Goal: Check status: Check status

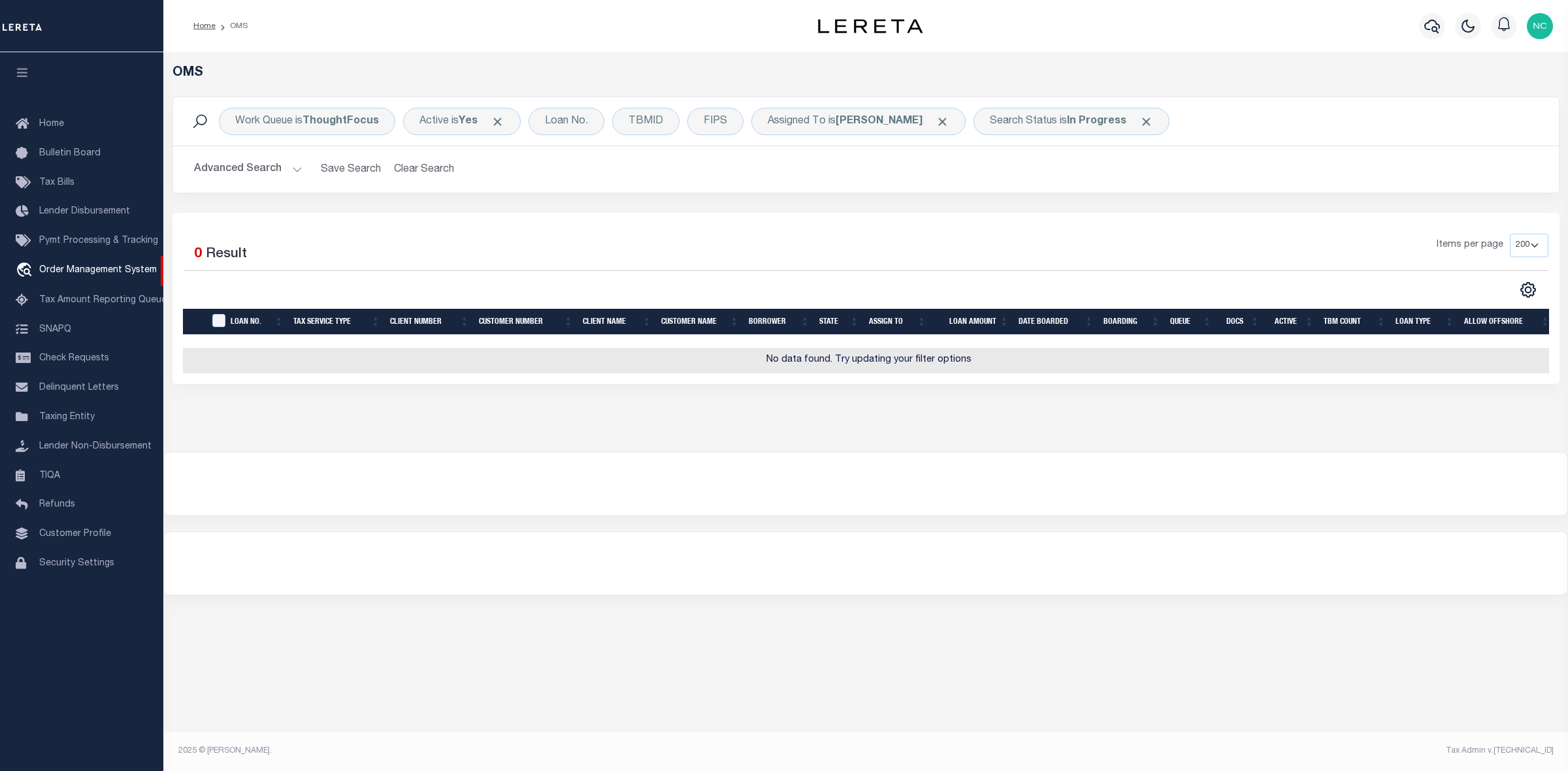
select select "200"
click at [950, 118] on span "Click to Remove" at bounding box center [942, 122] width 14 height 14
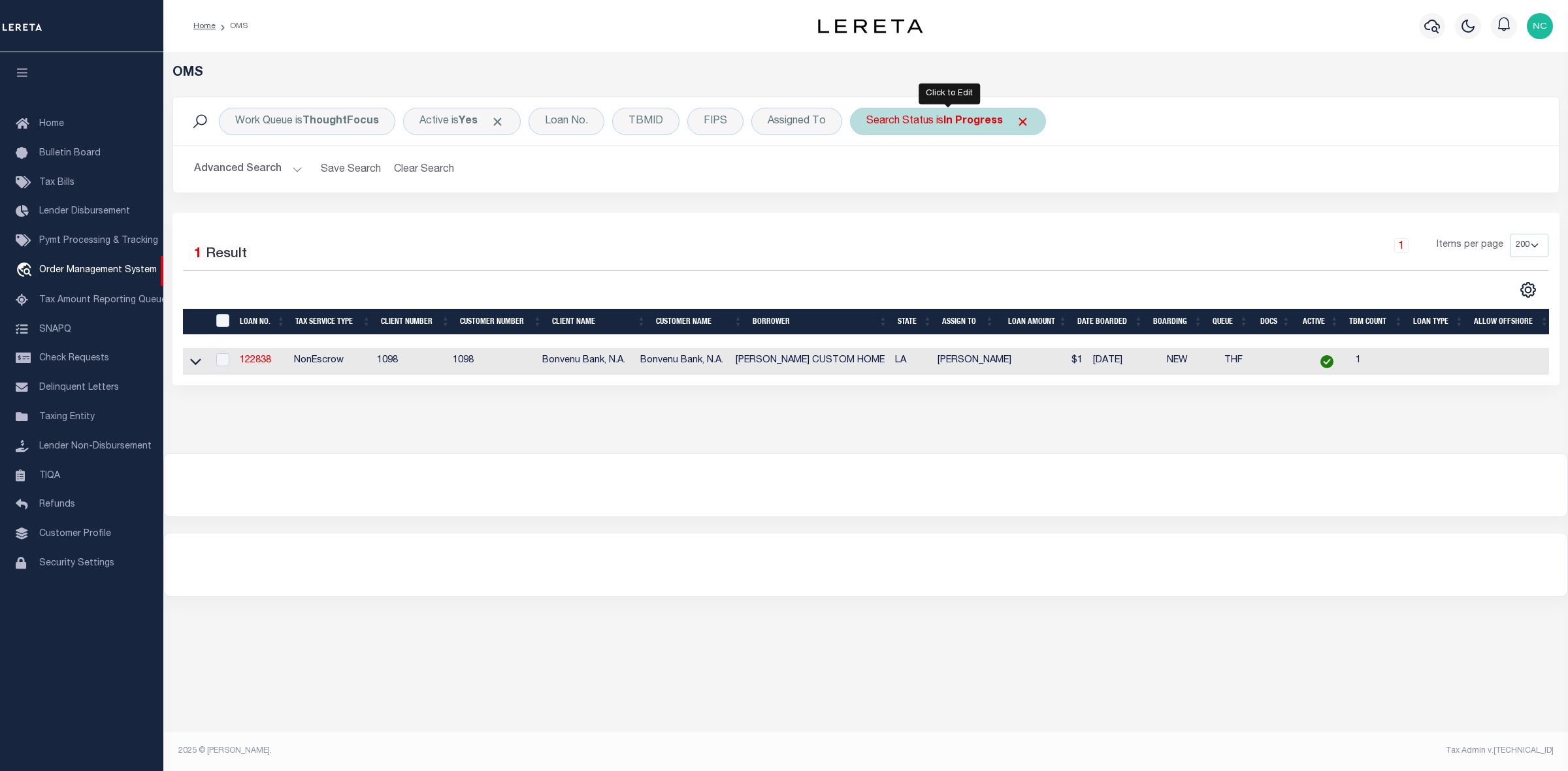
click at [984, 116] on b "In Progress" at bounding box center [972, 121] width 59 height 11
click at [909, 190] on select "Automated Search Bad Parcel Complete Duplicate Parcel High Dollar Reporting In …" at bounding box center [963, 186] width 192 height 25
select select "RD"
click at [867, 173] on select "Automated Search Bad Parcel Complete Duplicate Parcel High Dollar Reporting In …" at bounding box center [963, 186] width 192 height 25
click at [1033, 209] on input "Apply" at bounding box center [1040, 214] width 39 height 21
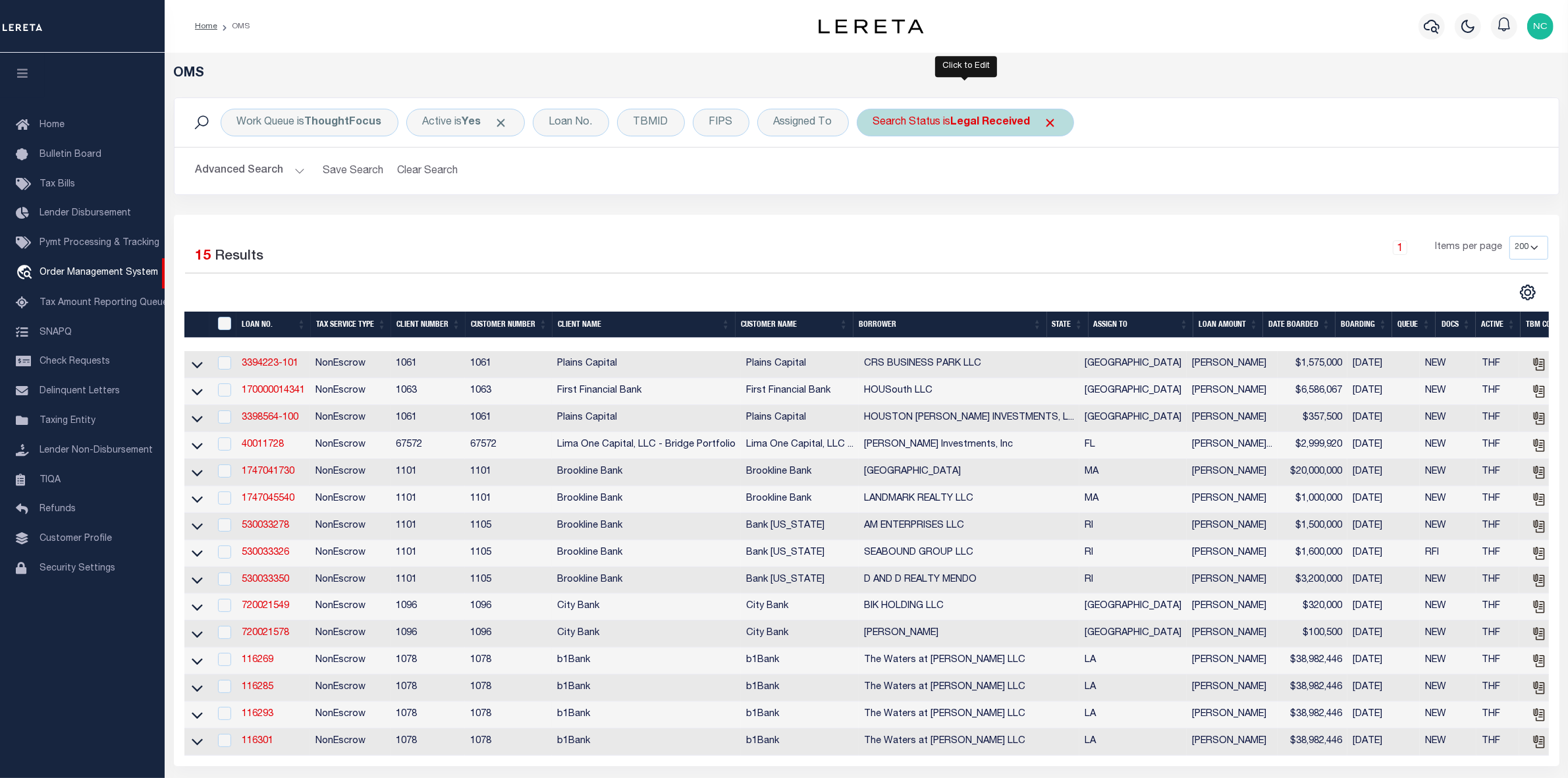
click at [986, 122] on b "Legal Received" at bounding box center [991, 122] width 80 height 11
click at [950, 191] on select "Automated Search Bad Parcel Complete Duplicate Parcel High Dollar Reporting In …" at bounding box center [971, 188] width 193 height 25
select select "ND"
click at [874, 175] on select "Automated Search Bad Parcel Complete Duplicate Parcel High Dollar Reporting In …" at bounding box center [971, 188] width 193 height 25
click at [1062, 215] on input "Apply" at bounding box center [1048, 216] width 39 height 22
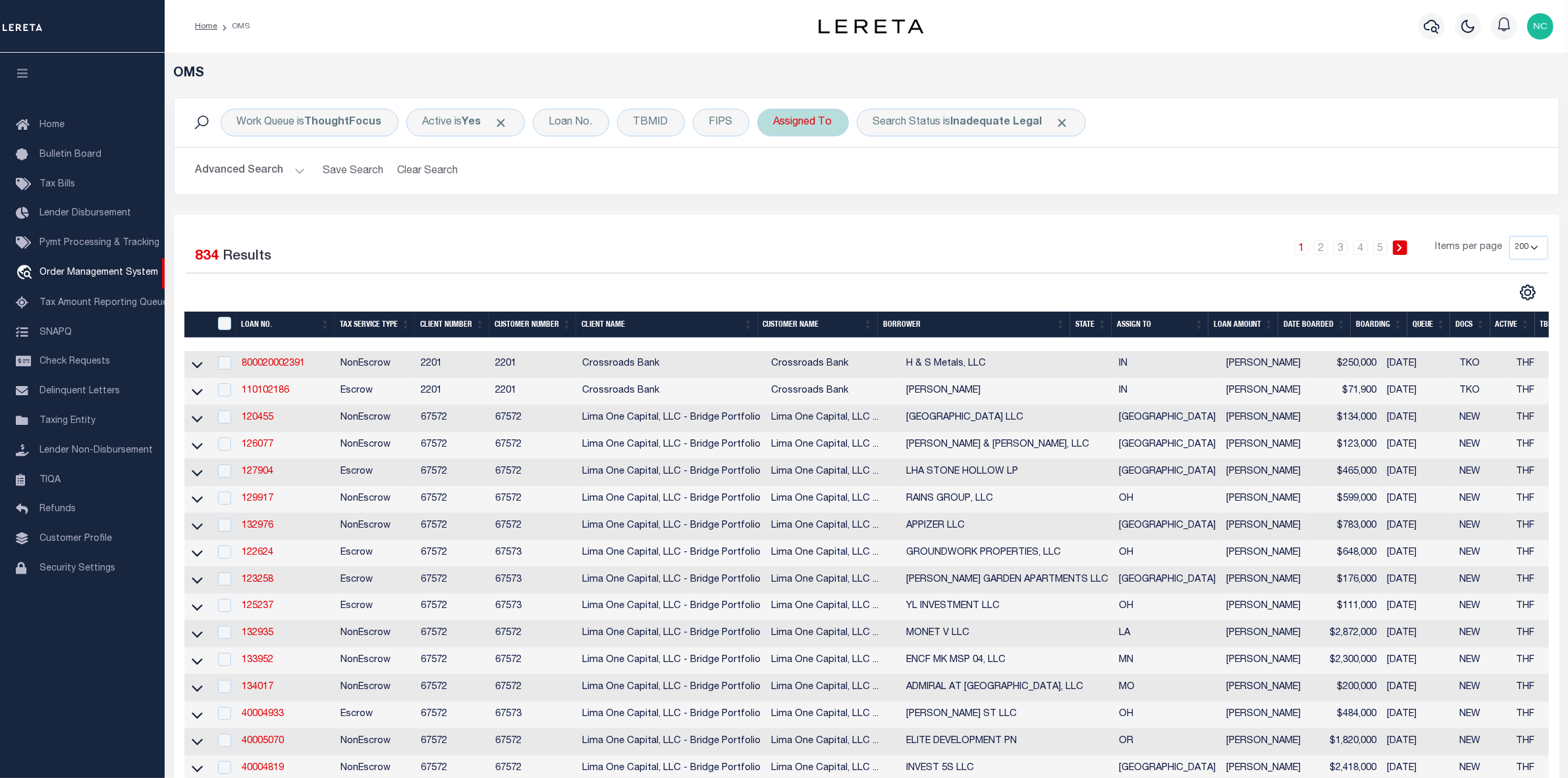
click at [807, 134] on div "Assigned To" at bounding box center [803, 122] width 92 height 27
click at [831, 186] on select "--Unassigned-- [PERSON_NAME] [PERSON_NAME] [PERSON_NAME] [PERSON_NAME], [PERSON…" at bounding box center [871, 188] width 193 height 25
select select "[PERSON_NAME]"
click at [775, 175] on select "--Unassigned-- [PERSON_NAME] [PERSON_NAME] [PERSON_NAME] [PERSON_NAME], [PERSON…" at bounding box center [871, 188] width 193 height 25
click at [937, 215] on input "Apply" at bounding box center [949, 216] width 39 height 22
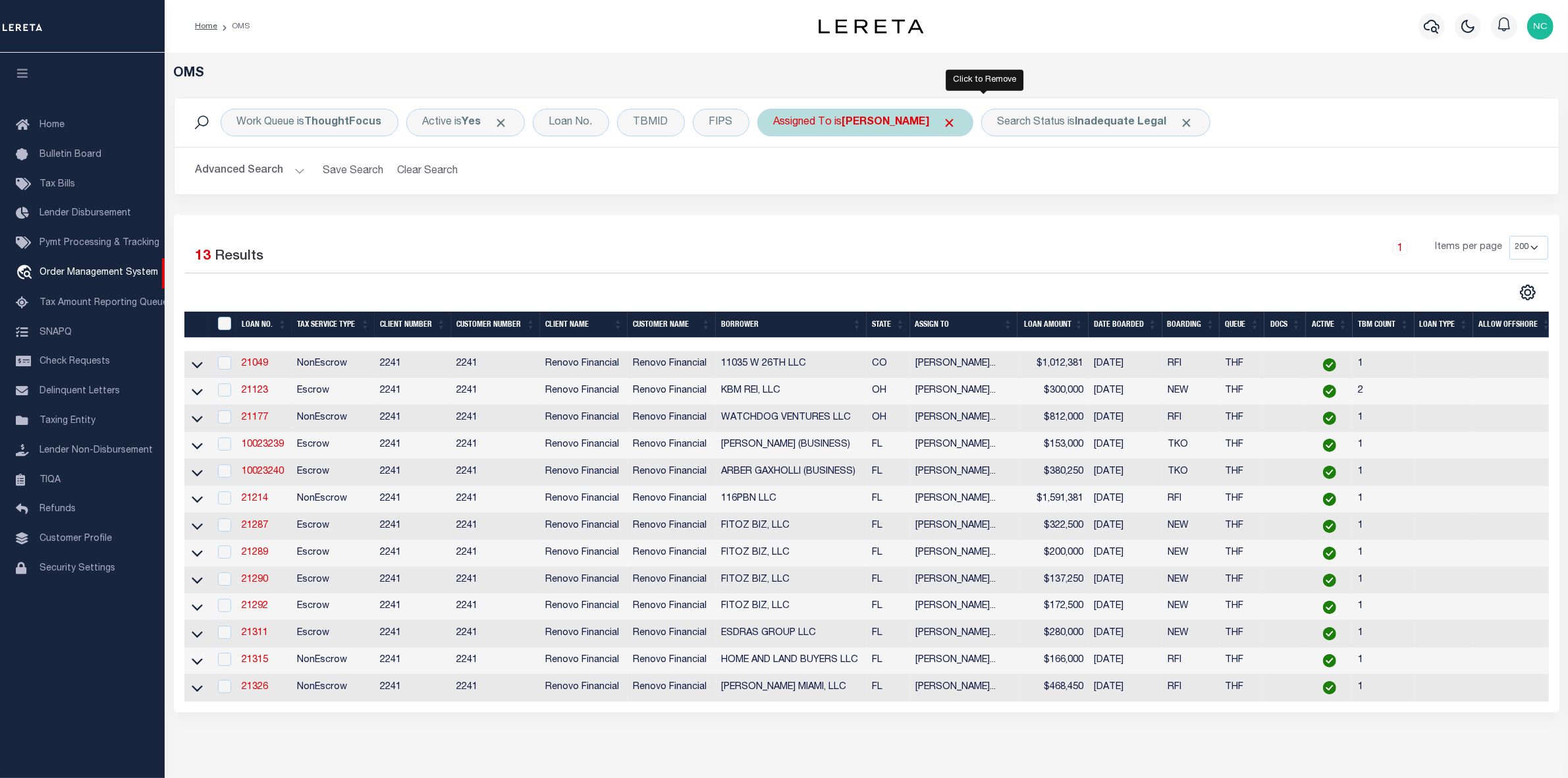
click at [957, 122] on span "Click to Remove" at bounding box center [950, 123] width 14 height 14
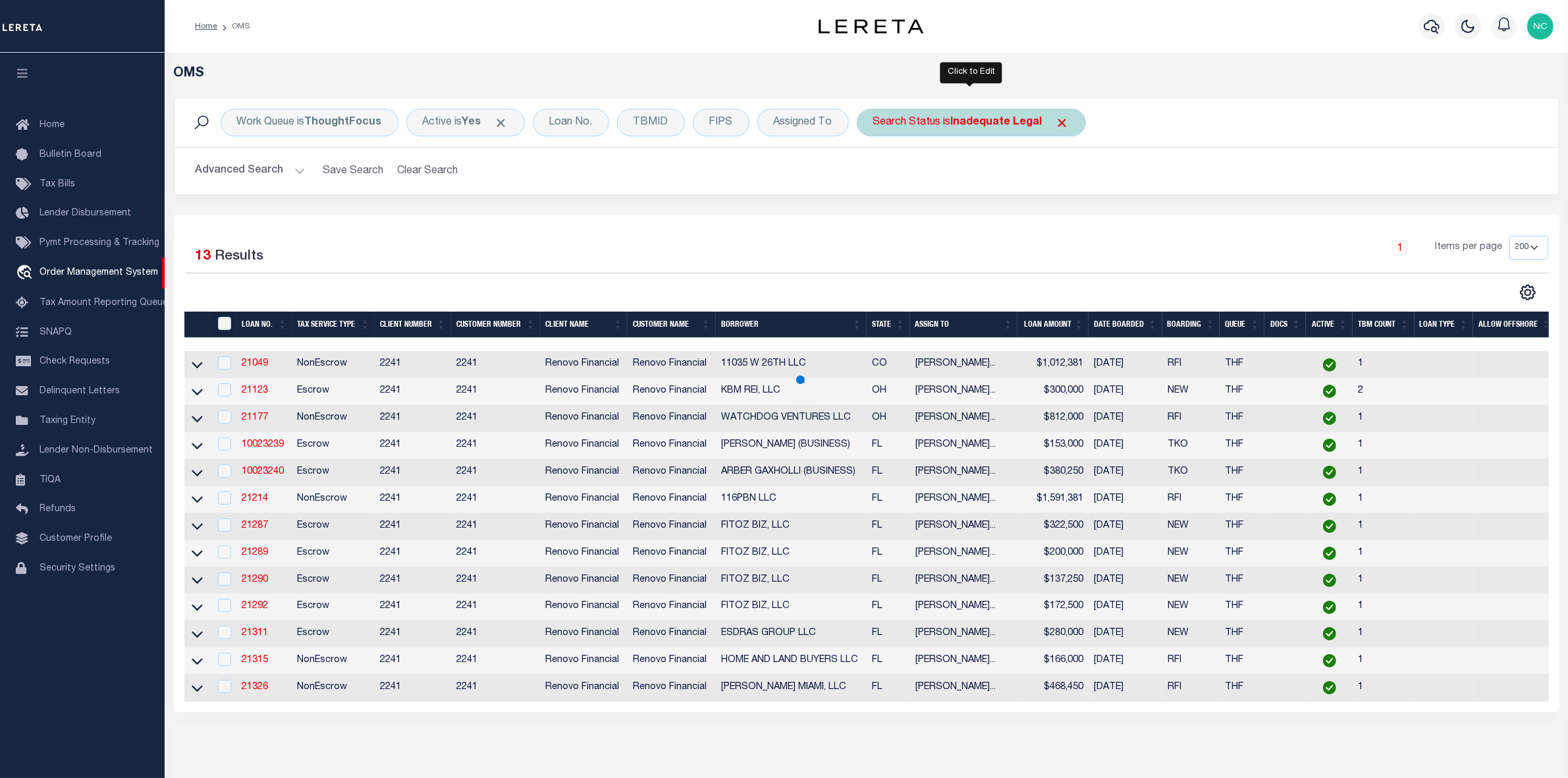
click at [1018, 127] on b "Inadequate Legal" at bounding box center [996, 122] width 92 height 11
click at [990, 199] on select "Automated Search Bad Parcel Complete Duplicate Parcel High Dollar Reporting In …" at bounding box center [971, 188] width 193 height 25
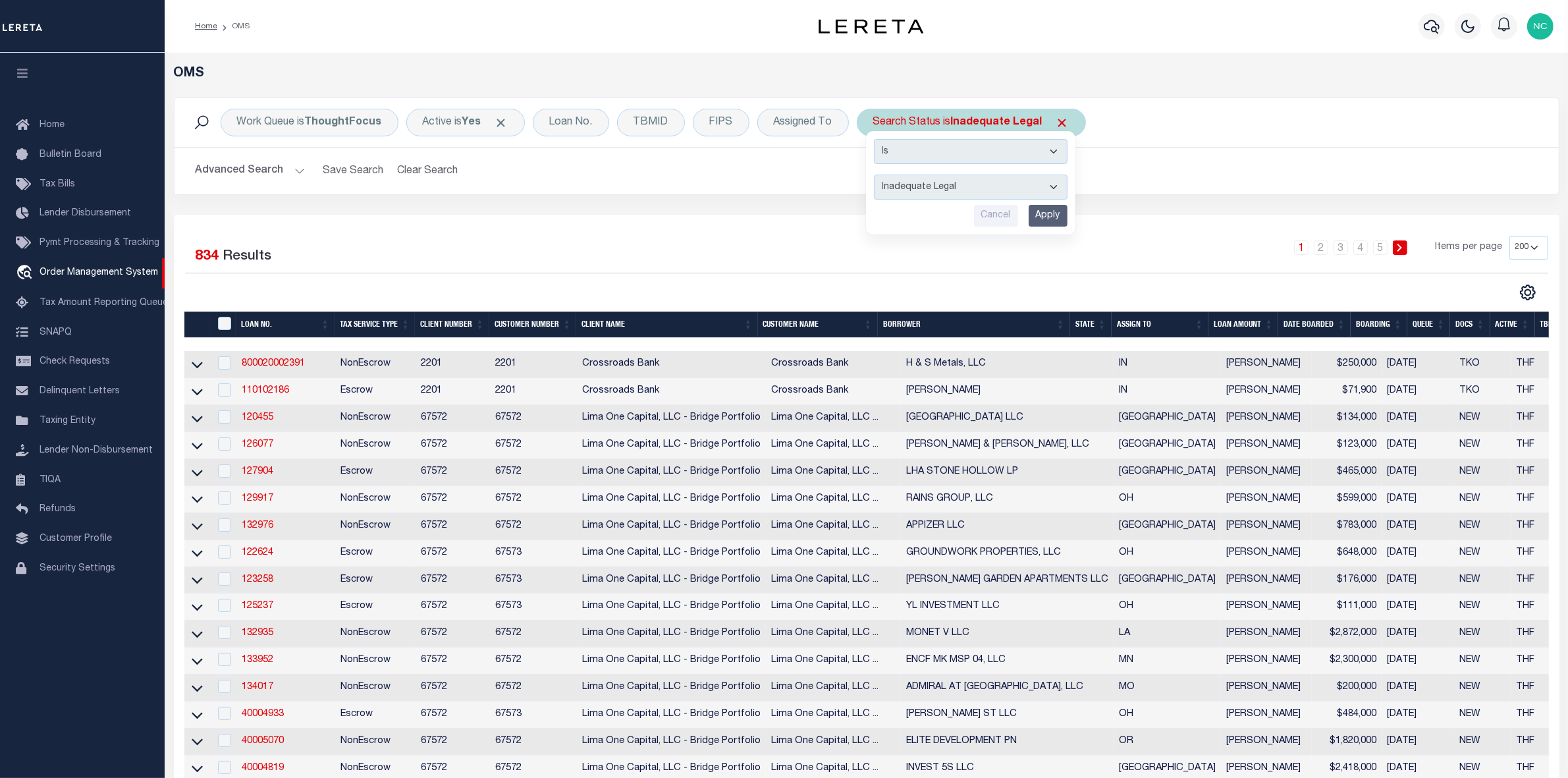
select select "IP"
click at [874, 175] on select "Automated Search Bad Parcel Complete Duplicate Parcel High Dollar Reporting In …" at bounding box center [971, 188] width 193 height 25
click at [1052, 209] on input "Apply" at bounding box center [1048, 216] width 39 height 22
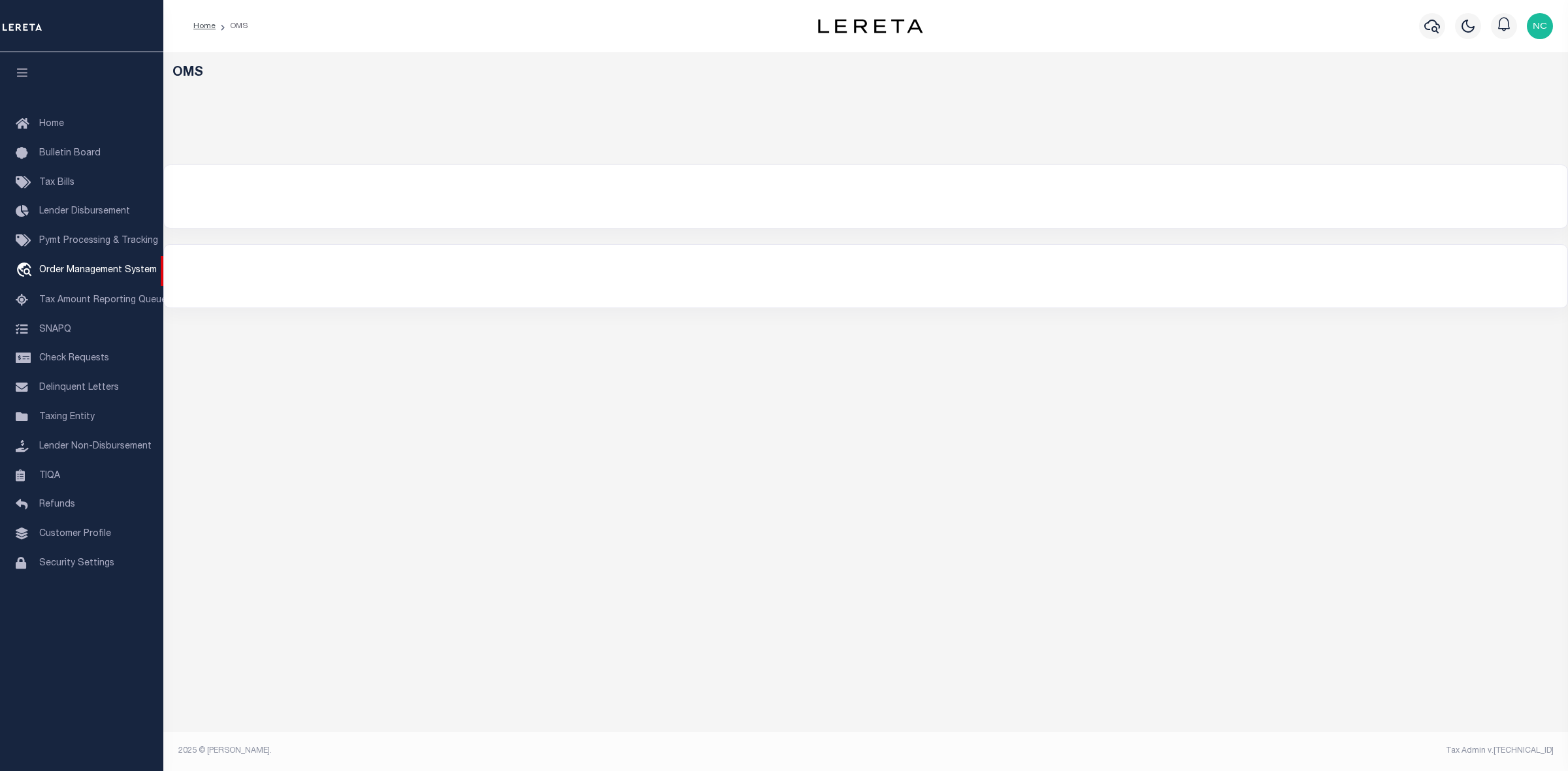
select select "200"
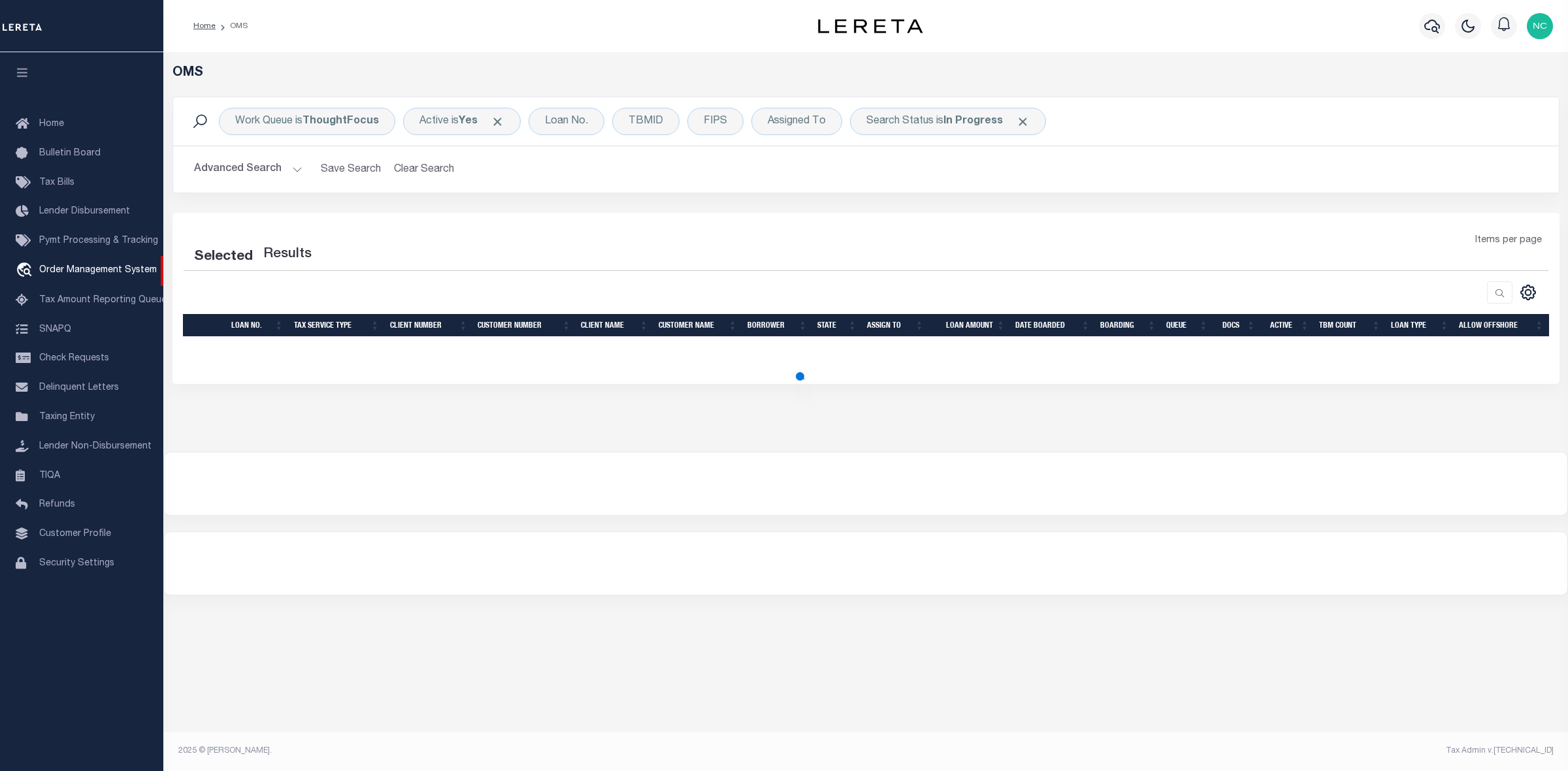
select select "200"
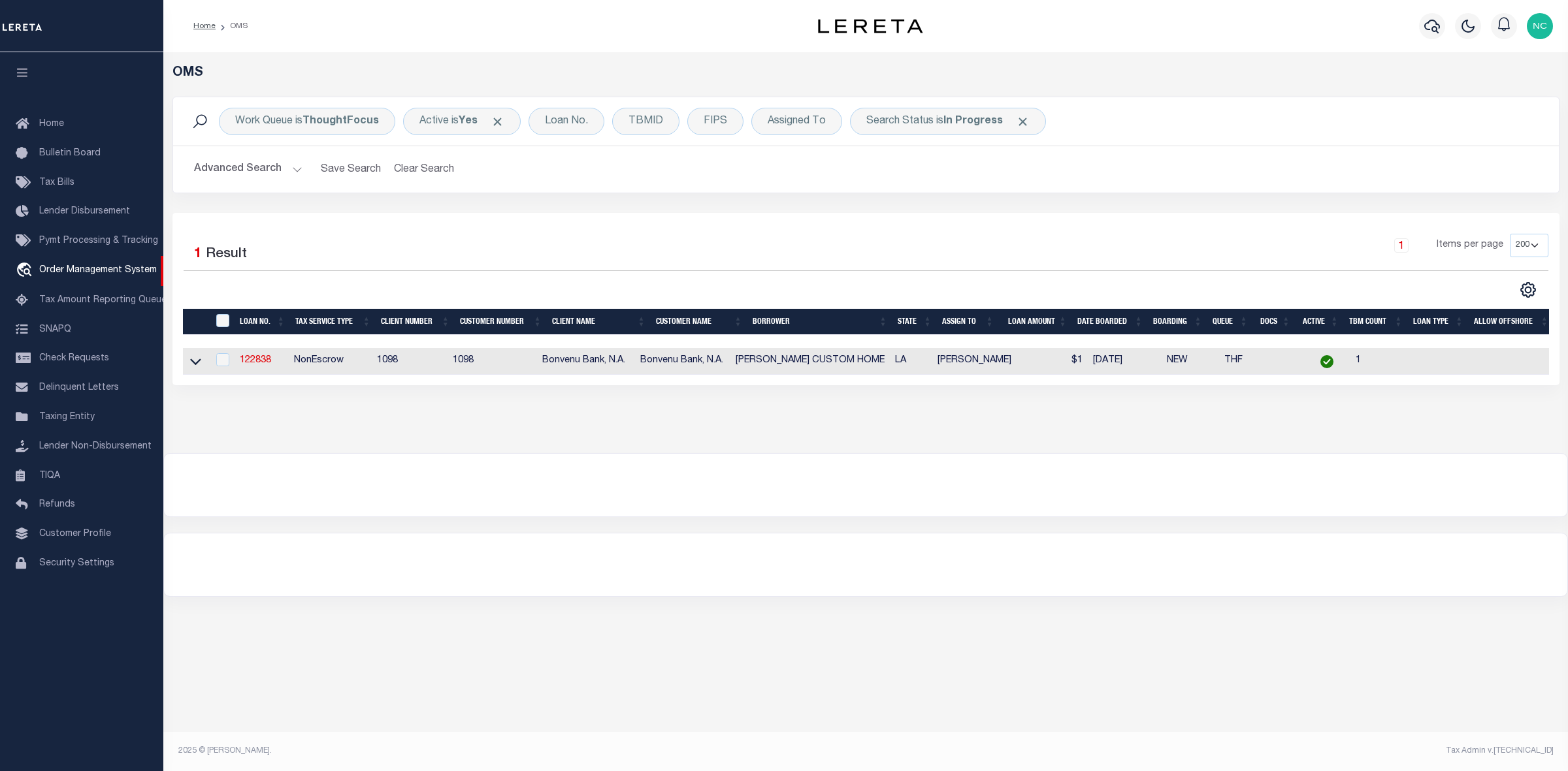
click at [1121, 476] on div at bounding box center [865, 485] width 1403 height 63
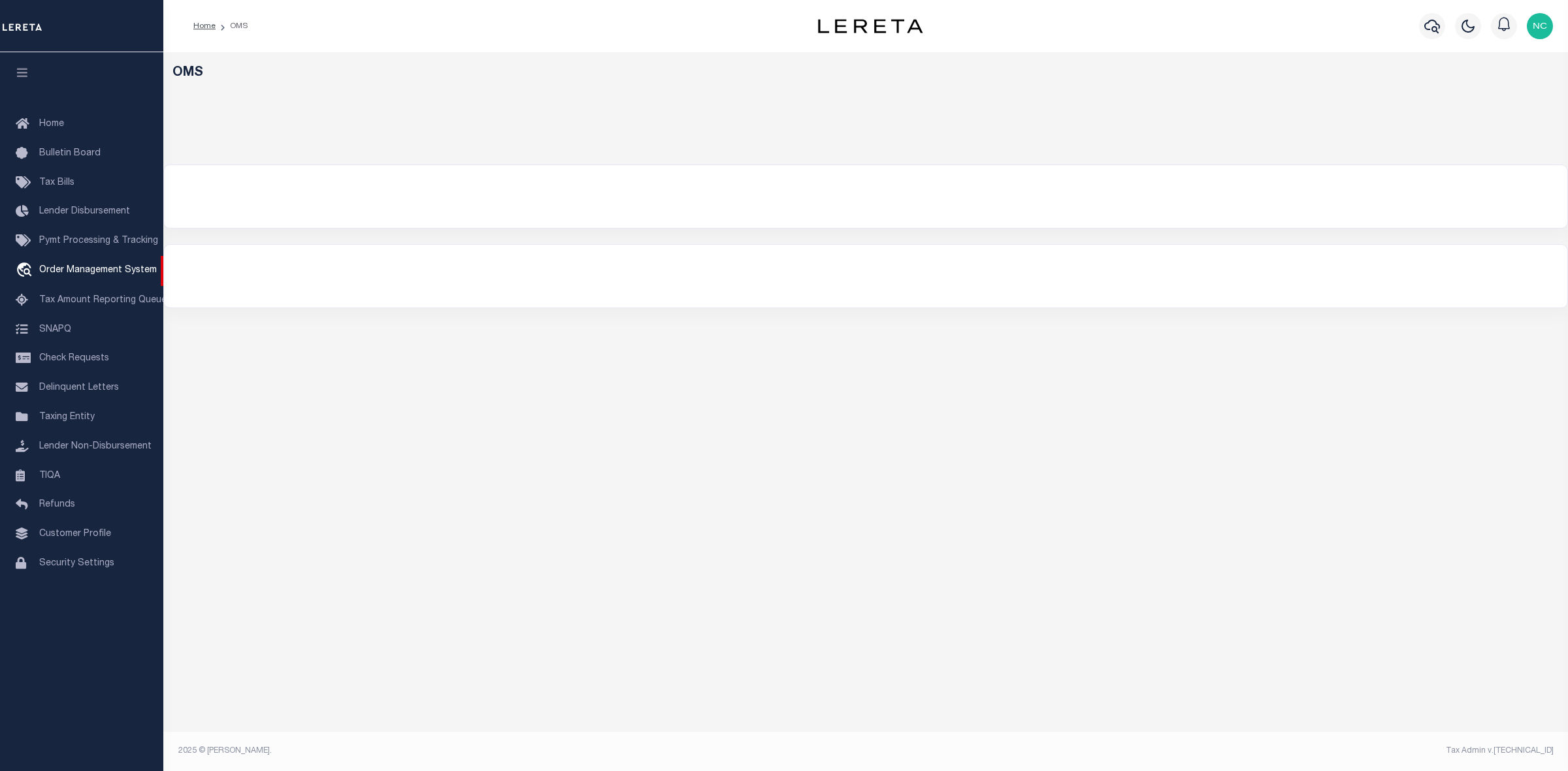
select select "200"
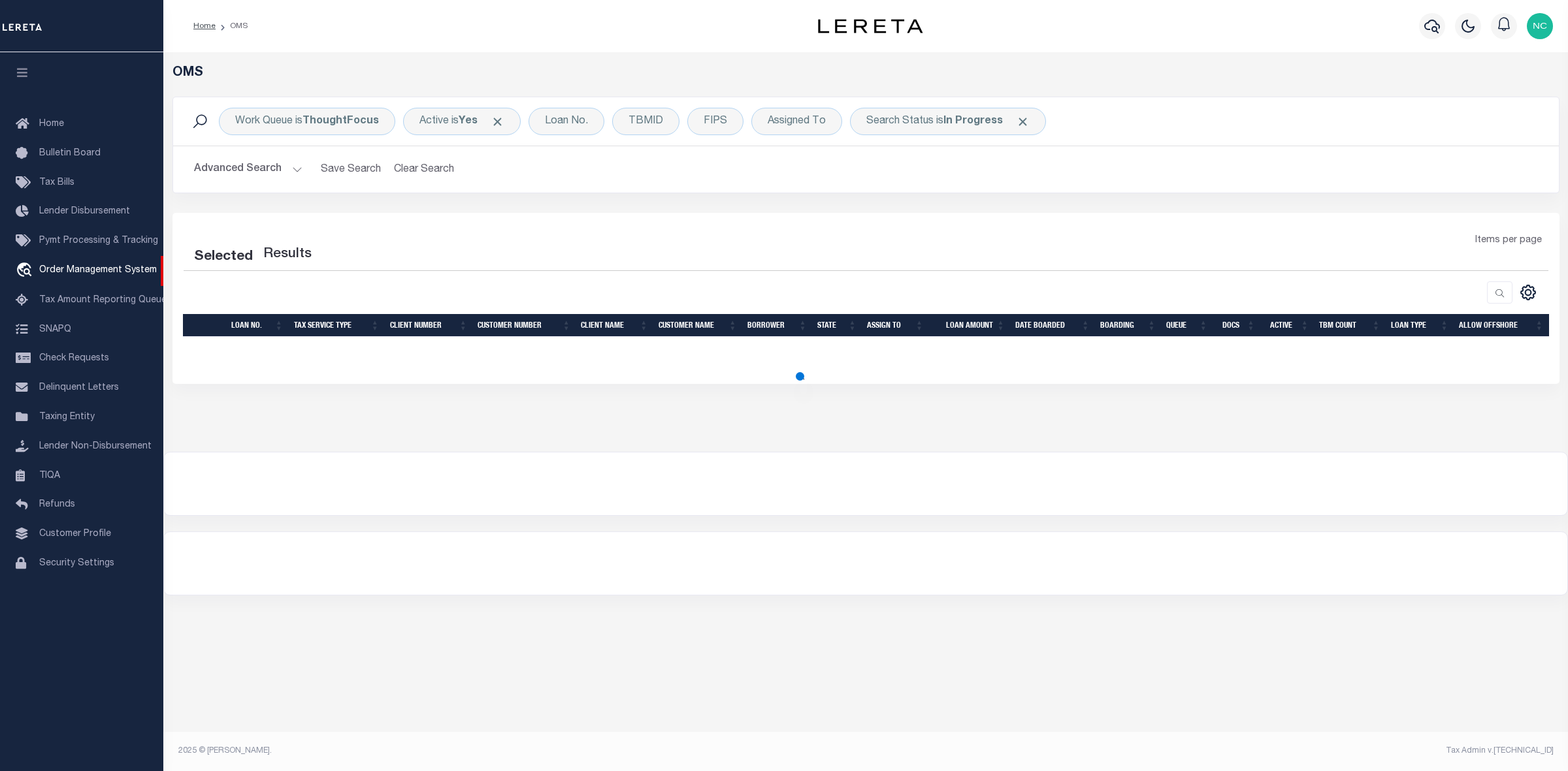
select select "200"
